Goal: Check status: Check status

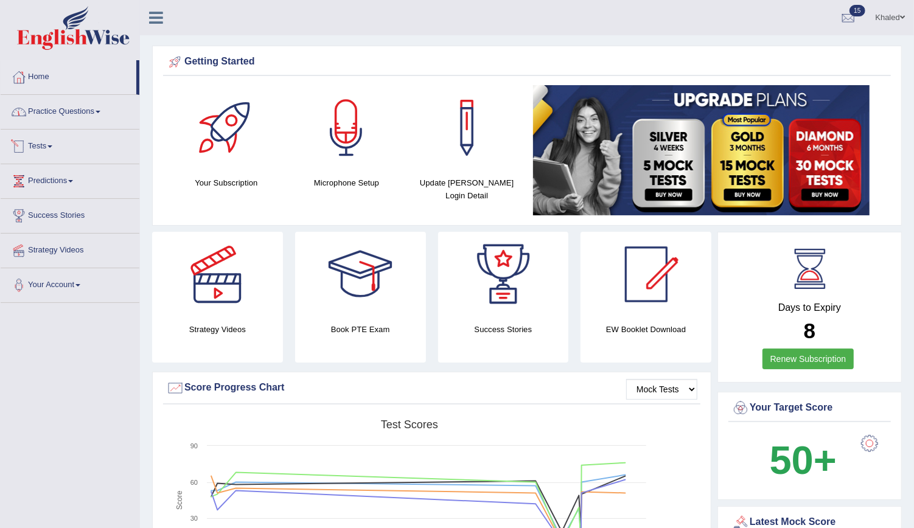
click at [43, 139] on link "Tests" at bounding box center [70, 145] width 139 height 30
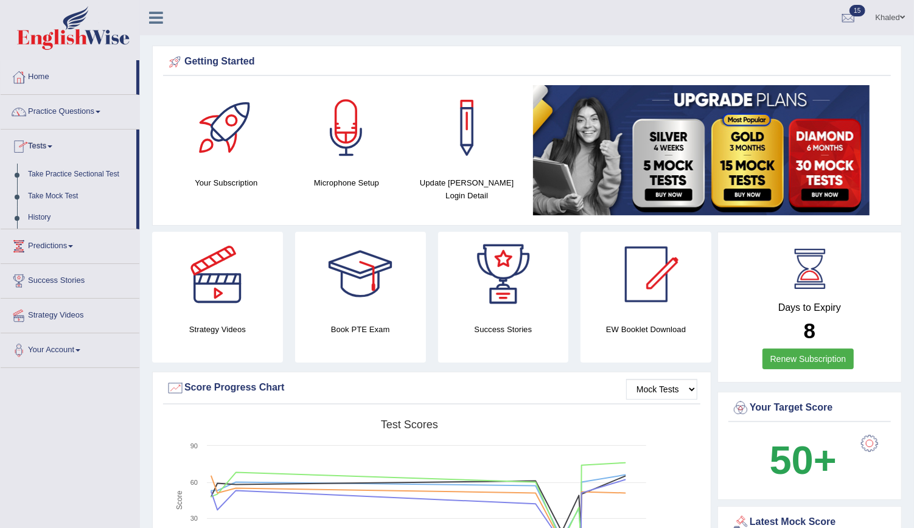
click at [43, 139] on link "Tests" at bounding box center [69, 145] width 136 height 30
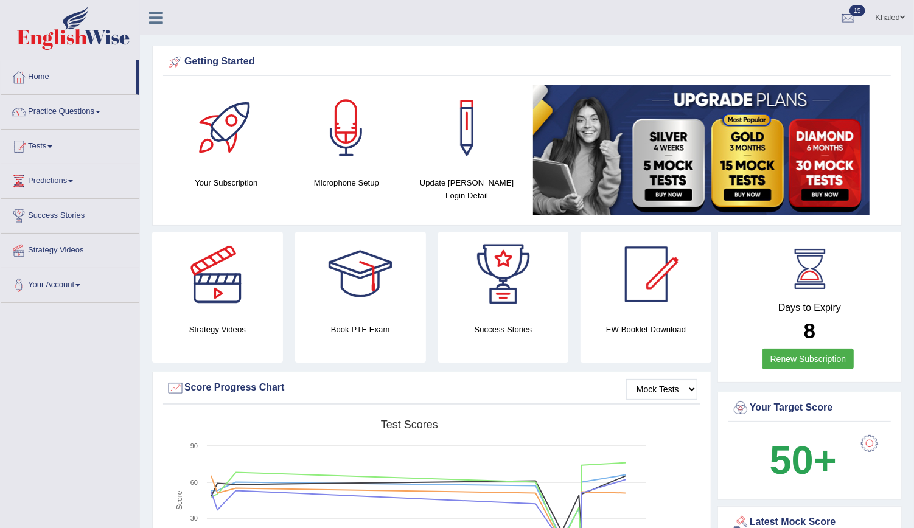
click at [43, 139] on link "Tests" at bounding box center [70, 145] width 139 height 30
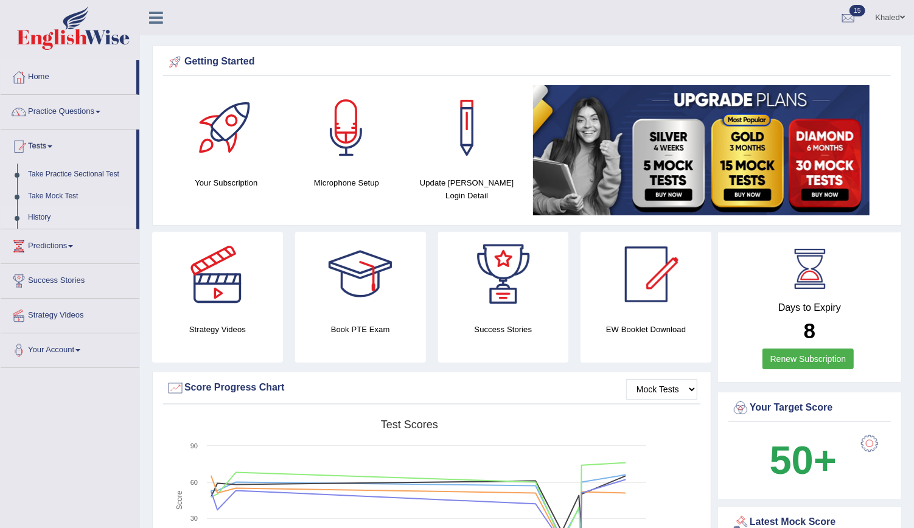
click at [44, 217] on link "History" at bounding box center [80, 218] width 114 height 22
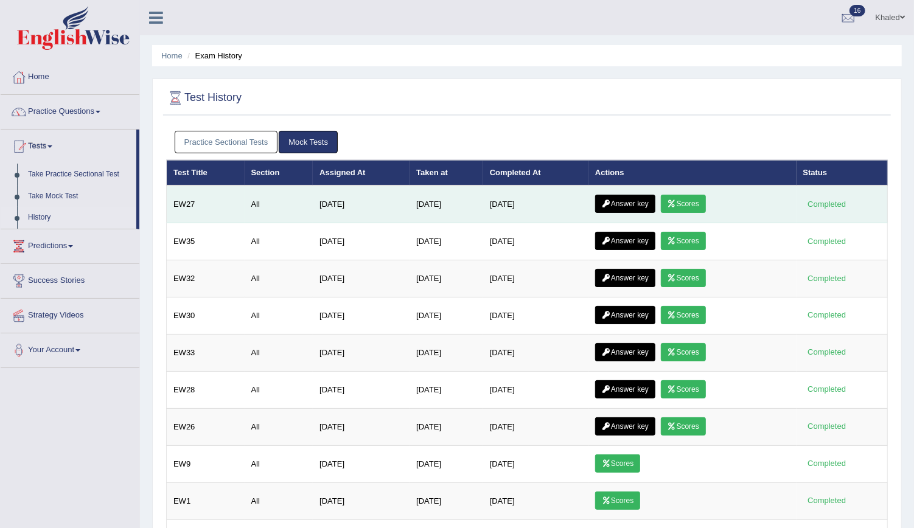
click at [677, 200] on icon at bounding box center [671, 203] width 9 height 7
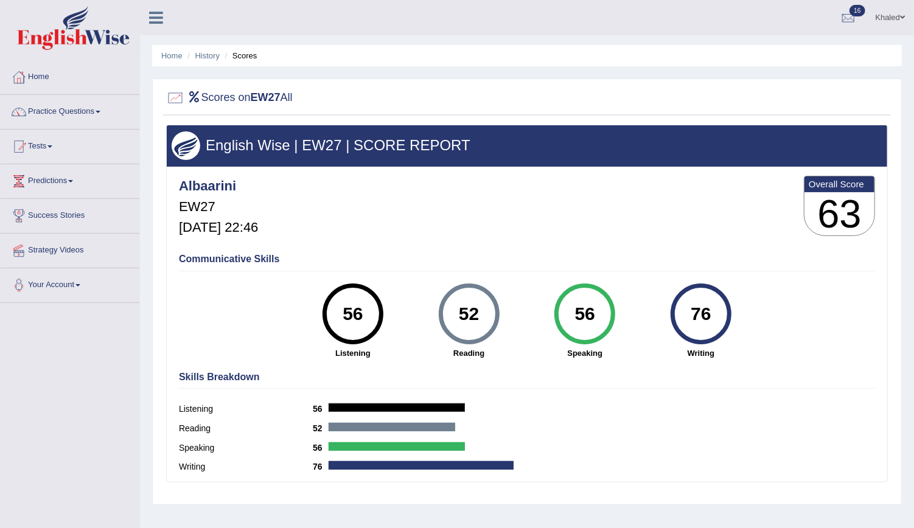
click at [60, 121] on link "Practice Questions" at bounding box center [70, 110] width 139 height 30
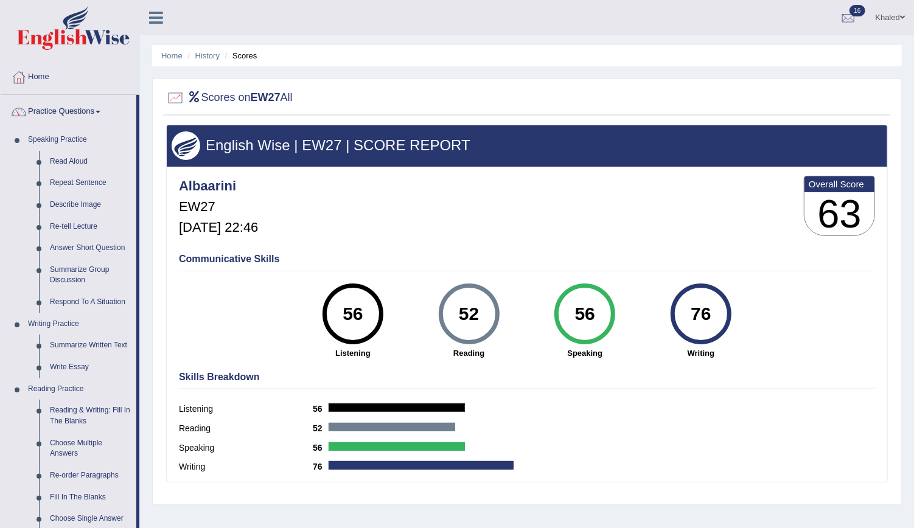
click at [60, 121] on link "Practice Questions" at bounding box center [69, 110] width 136 height 30
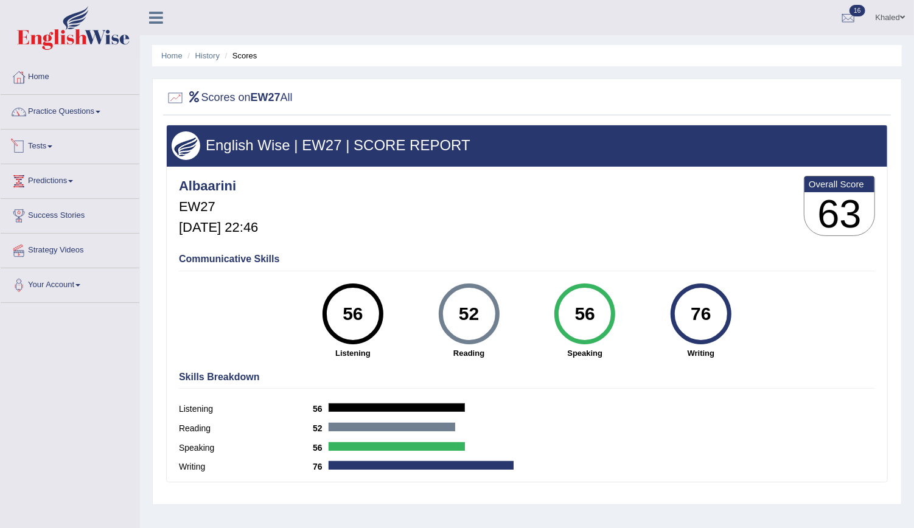
click at [38, 147] on link "Tests" at bounding box center [70, 145] width 139 height 30
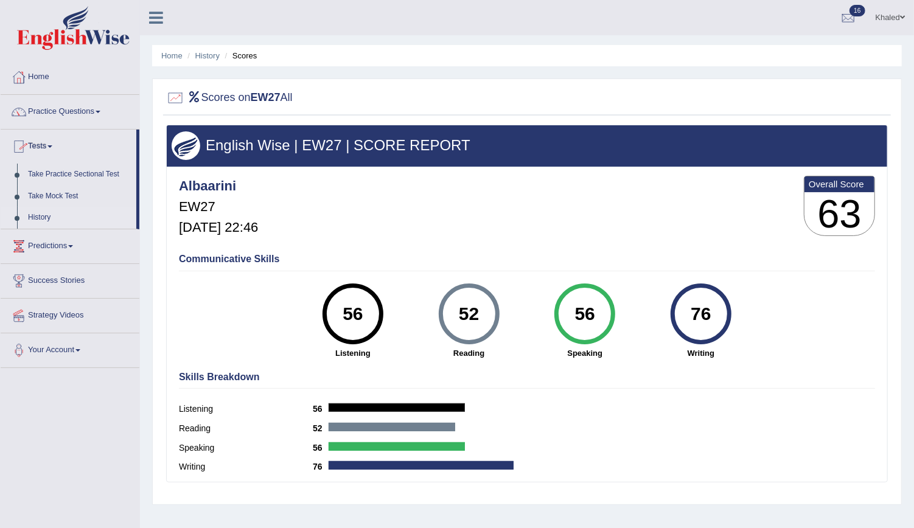
click at [44, 215] on link "History" at bounding box center [80, 218] width 114 height 22
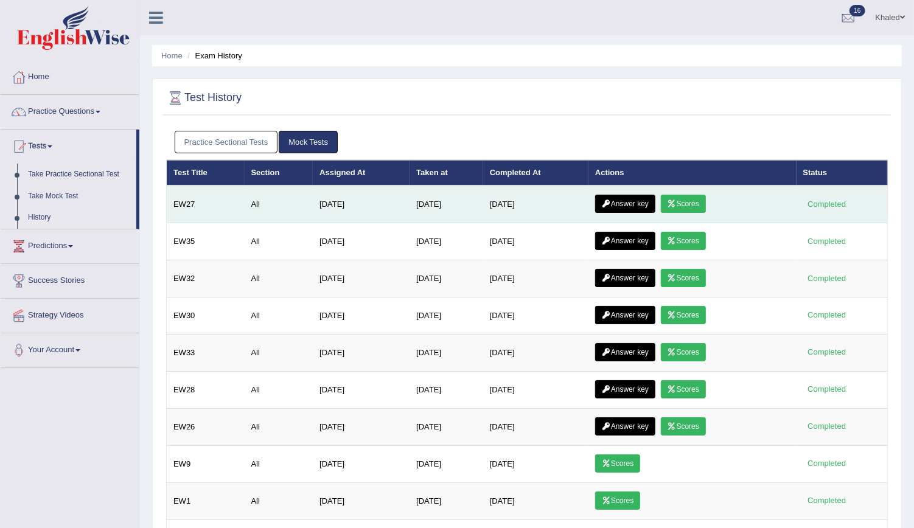
click at [621, 198] on link "Answer key" at bounding box center [625, 204] width 60 height 18
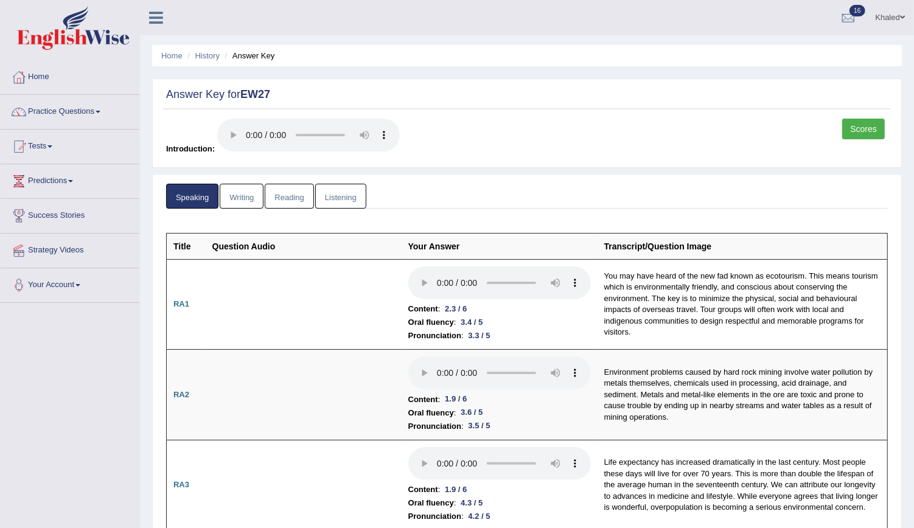
click at [244, 200] on link "Writing" at bounding box center [242, 196] width 44 height 25
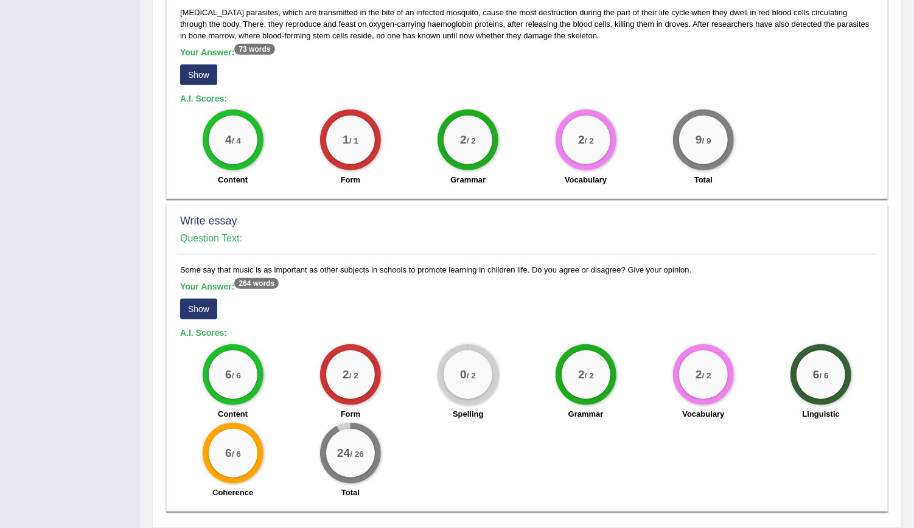
scroll to position [694, 0]
click at [194, 299] on button "Show" at bounding box center [198, 309] width 37 height 21
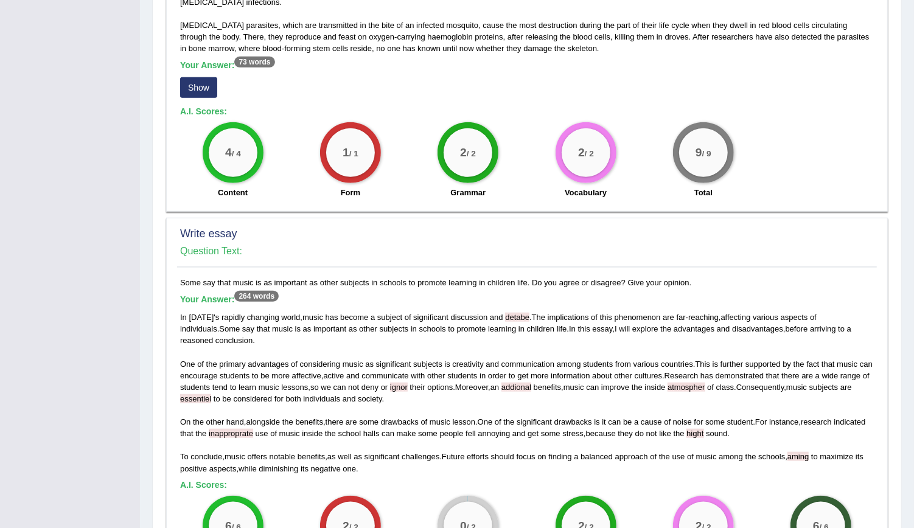
scroll to position [711, 0]
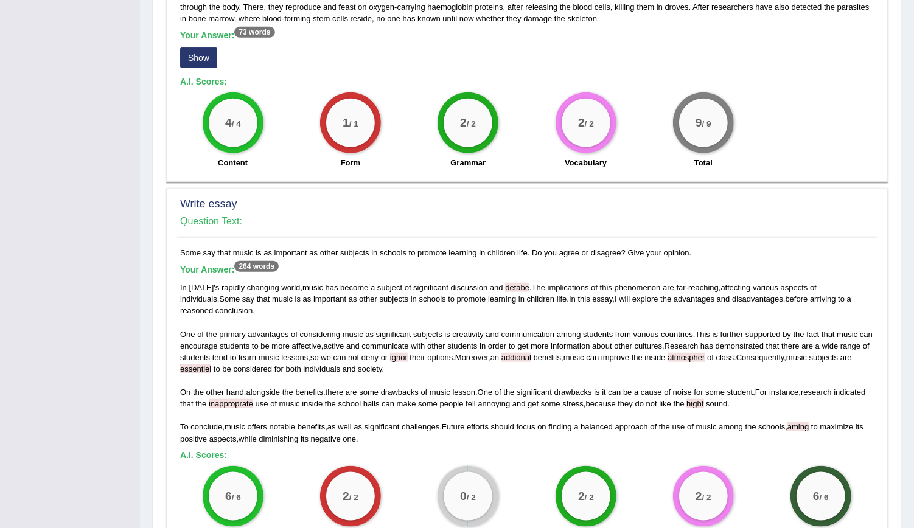
click at [408, 353] on span "ignor" at bounding box center [399, 357] width 18 height 9
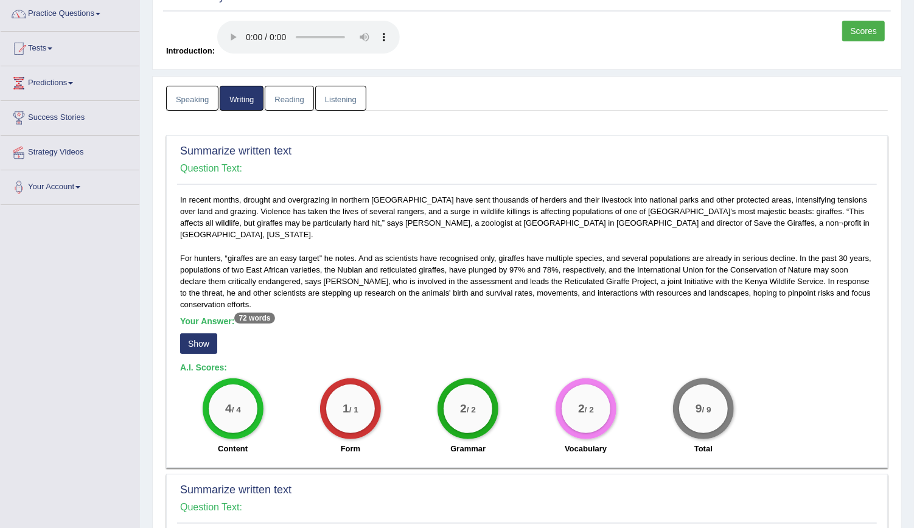
scroll to position [71, 0]
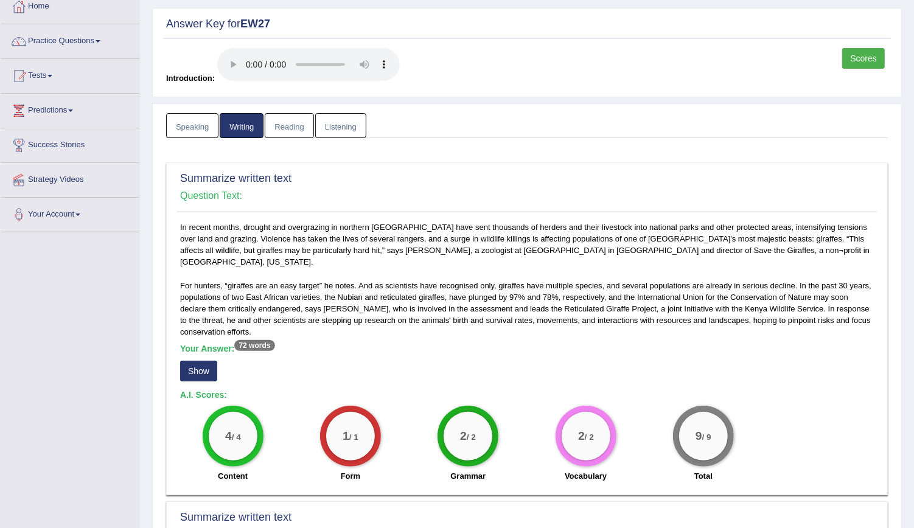
click at [267, 120] on link "Reading" at bounding box center [289, 125] width 49 height 25
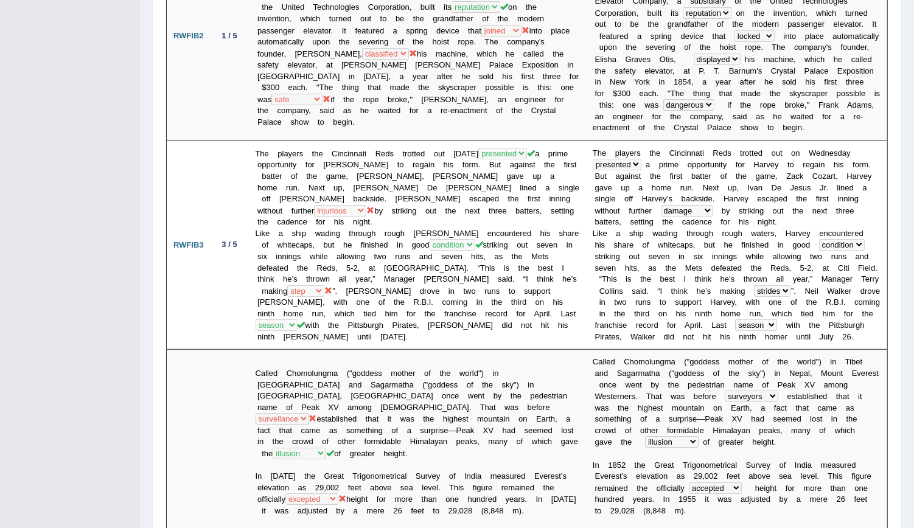
scroll to position [0, 0]
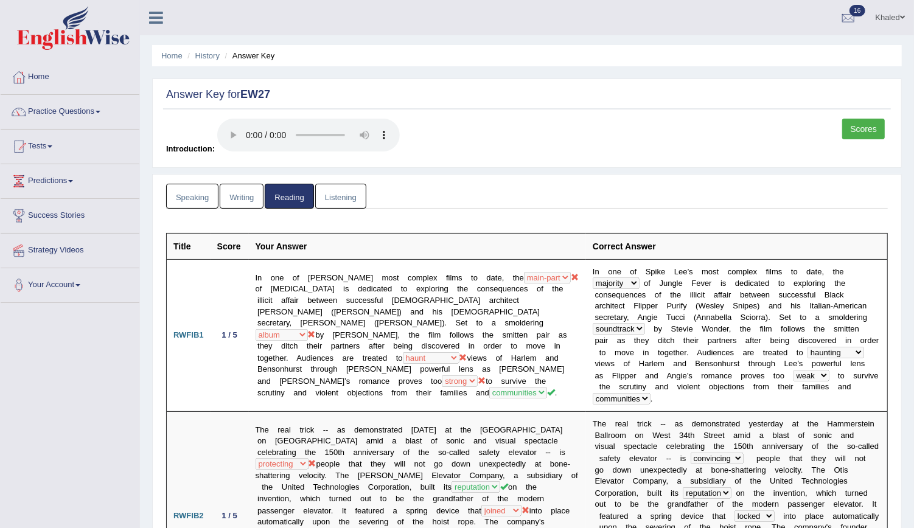
click at [346, 198] on link "Listening" at bounding box center [340, 196] width 51 height 25
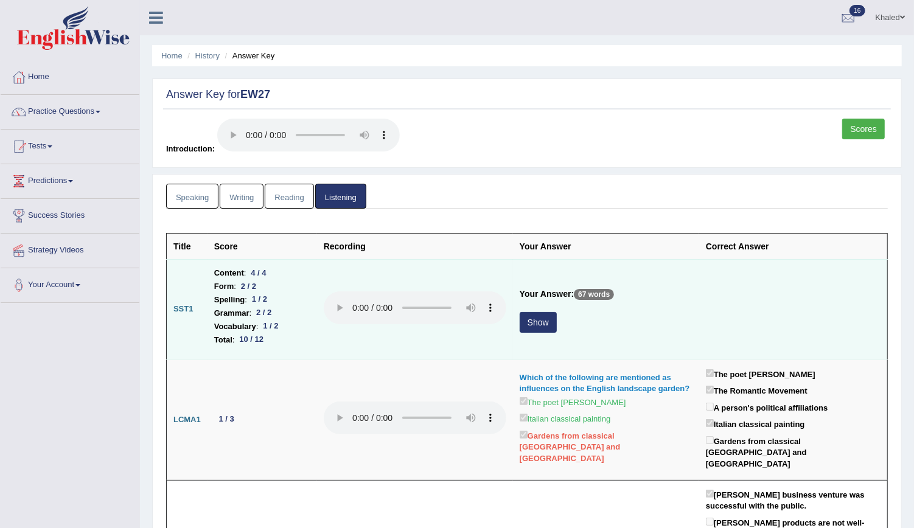
click at [528, 322] on button "Show" at bounding box center [538, 322] width 37 height 21
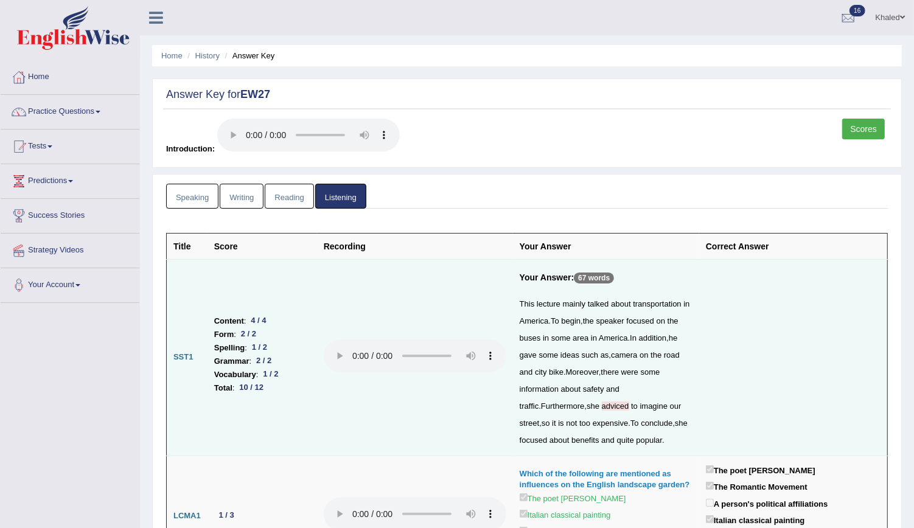
click at [865, 128] on link "Scores" at bounding box center [863, 129] width 43 height 21
